Goal: Information Seeking & Learning: Find specific page/section

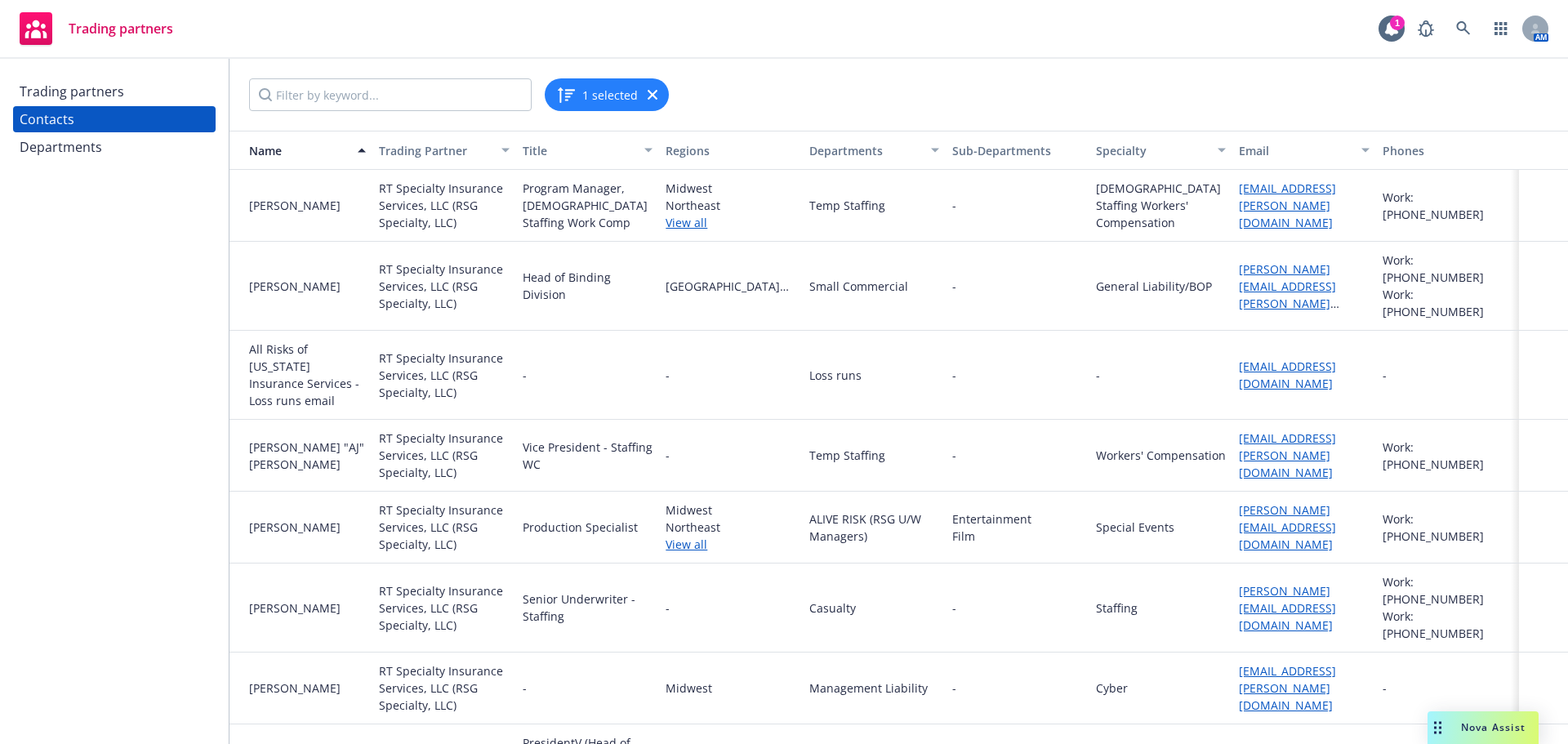
click at [133, 94] on div "Trading partners" at bounding box center [114, 91] width 190 height 26
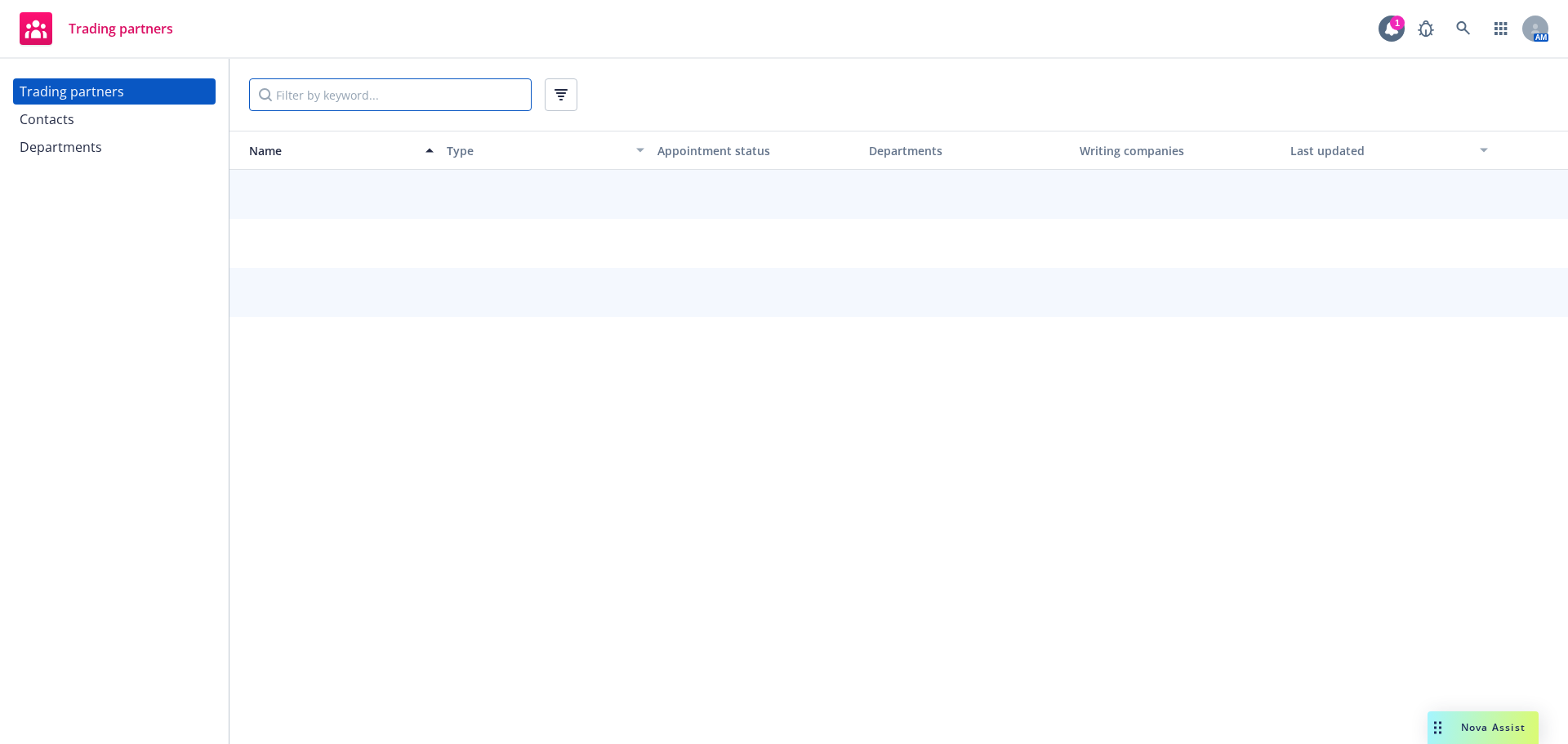
click at [355, 94] on input "Filter by keyword..." at bounding box center [391, 94] width 282 height 33
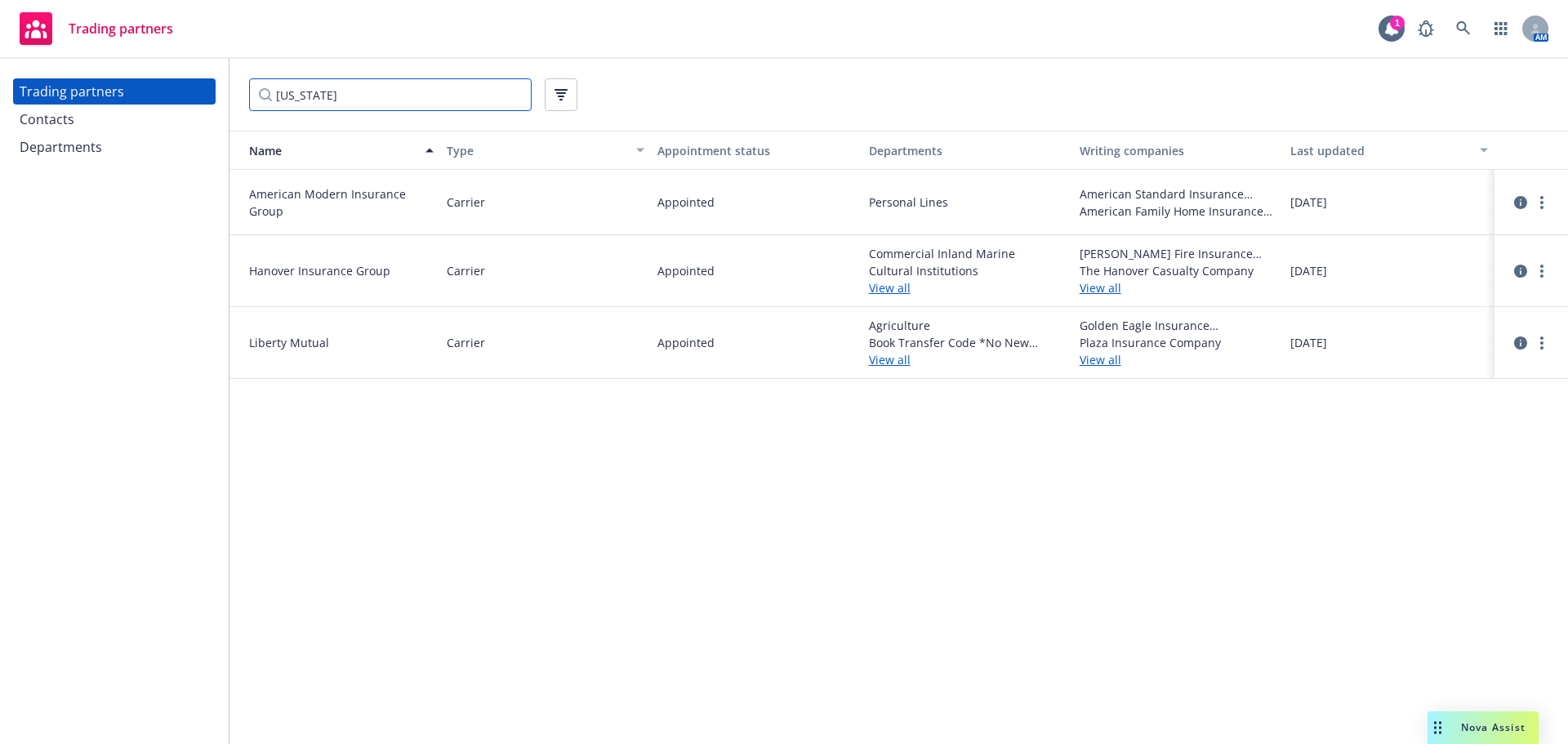
drag, startPoint x: 322, startPoint y: 93, endPoint x: 279, endPoint y: 93, distance: 43.0
click at [279, 93] on input "[US_STATE]" at bounding box center [391, 94] width 282 height 33
type input "[US_STATE]"
